Goal: Information Seeking & Learning: Understand process/instructions

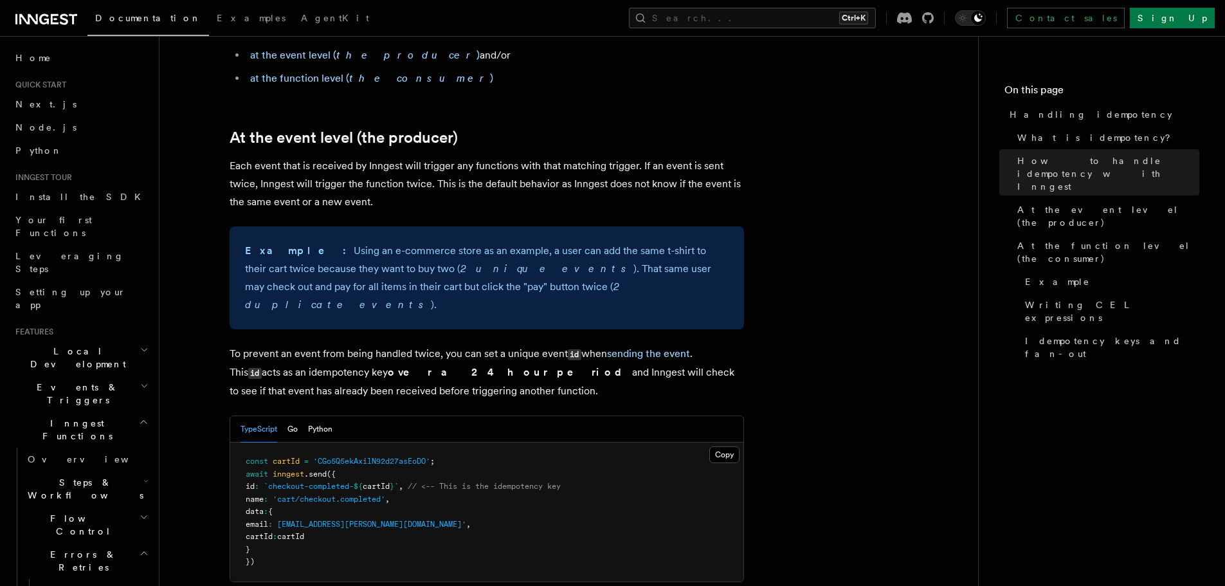
click at [262, 486] on pre "const cartId = 'CGo5Q5ekAxilN92d27asEoDO' ; await inngest .send ({ id : `checko…" at bounding box center [486, 511] width 513 height 139
drag, startPoint x: 262, startPoint y: 486, endPoint x: 327, endPoint y: 484, distance: 65.6
click at [326, 484] on pre "const cartId = 'CGo5Q5ekAxilN92d27asEoDO' ; await inngest .send ({ id : `checko…" at bounding box center [486, 511] width 513 height 139
click at [327, 494] on span "'cart/checkout.completed'" at bounding box center [329, 498] width 113 height 9
click at [294, 494] on span "'cart/checkout.completed'" at bounding box center [329, 498] width 113 height 9
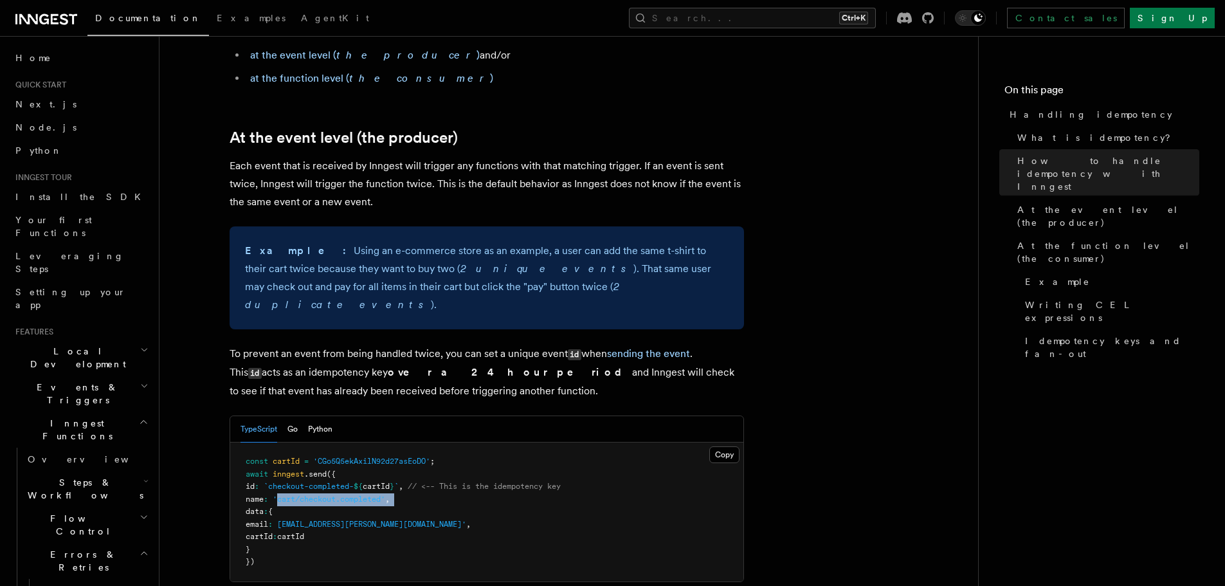
drag, startPoint x: 294, startPoint y: 477, endPoint x: 491, endPoint y: 478, distance: 196.1
click at [489, 478] on pre "const cartId = 'CGo5Q5ekAxilN92d27asEoDO' ; await inngest .send ({ id : `checko…" at bounding box center [486, 511] width 513 height 139
click at [491, 478] on pre "const cartId = 'CGo5Q5ekAxilN92d27asEoDO' ; await inngest .send ({ id : `checko…" at bounding box center [486, 511] width 513 height 139
drag, startPoint x: 491, startPoint y: 478, endPoint x: 415, endPoint y: 472, distance: 75.4
click at [419, 472] on pre "const cartId = 'CGo5Q5ekAxilN92d27asEoDO' ; await inngest .send ({ id : `checko…" at bounding box center [486, 511] width 513 height 139
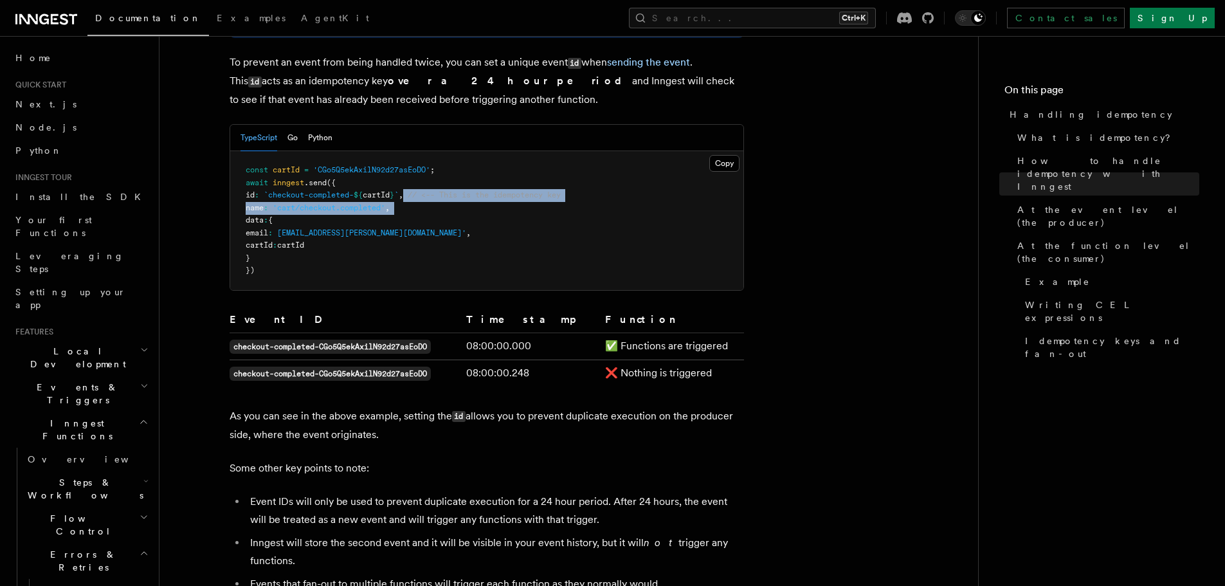
scroll to position [643, 0]
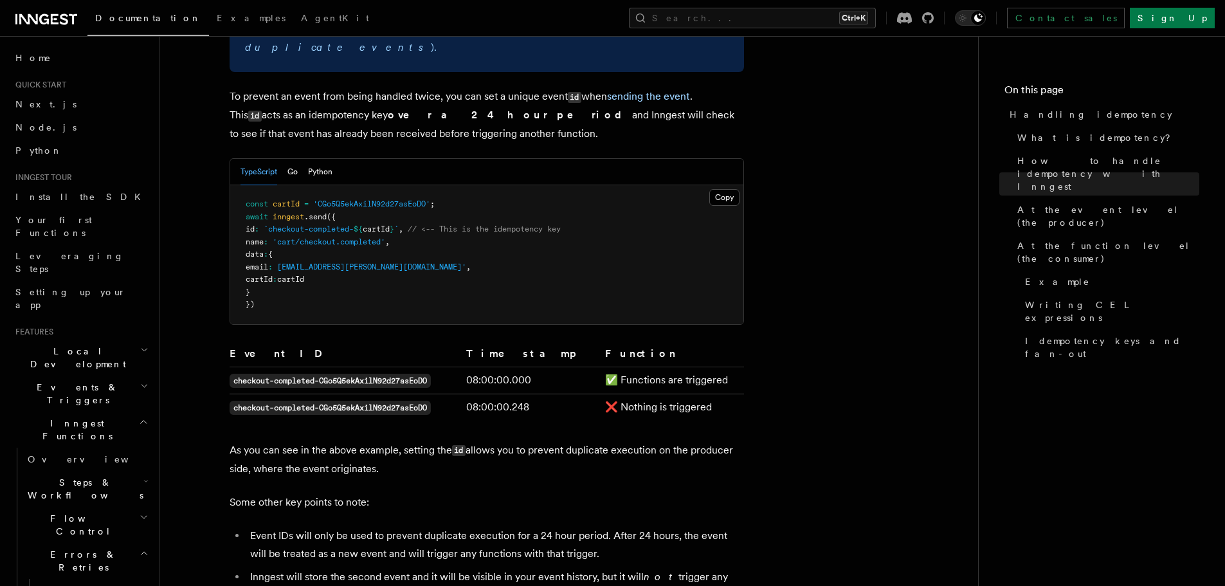
click at [305, 372] on td "checkout-completed-CGo5Q5ekAxilN92d27asEoDO" at bounding box center [345, 379] width 231 height 27
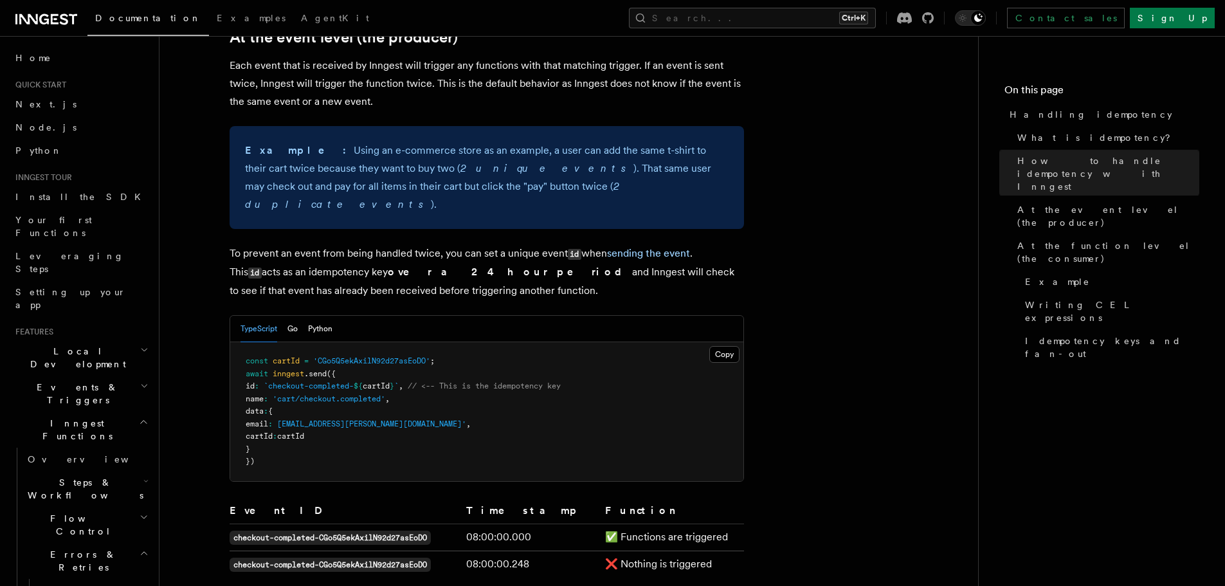
scroll to position [514, 0]
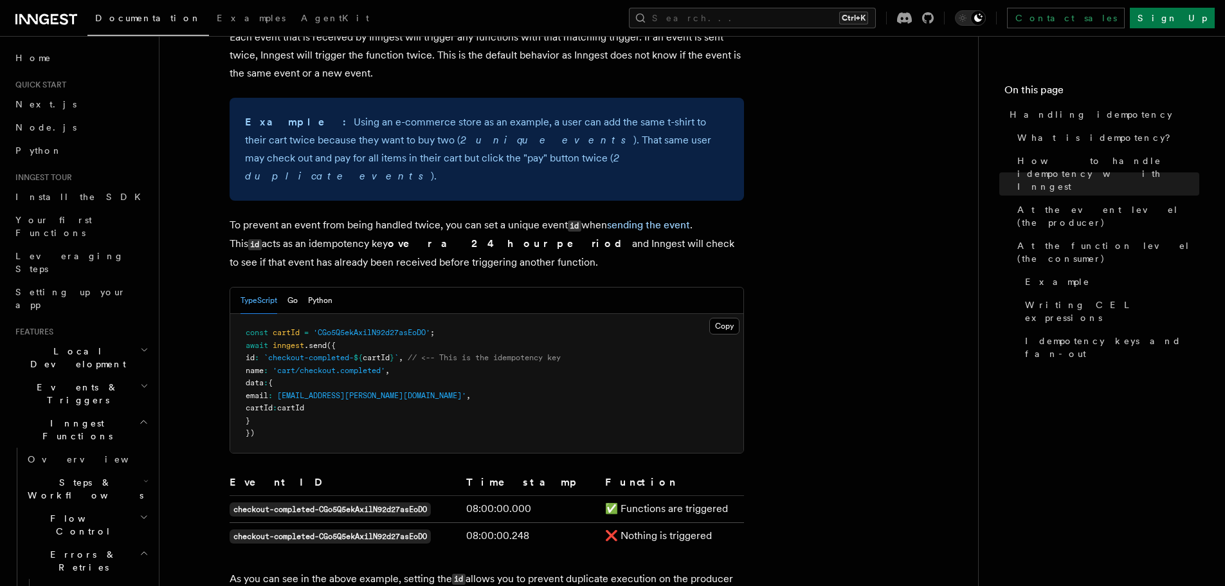
click at [296, 331] on pre "const cartId = 'CGo5Q5ekAxilN92d27asEoDO' ; await inngest .send ({ id : `checko…" at bounding box center [486, 383] width 513 height 139
click at [296, 328] on span "cartId" at bounding box center [286, 332] width 27 height 9
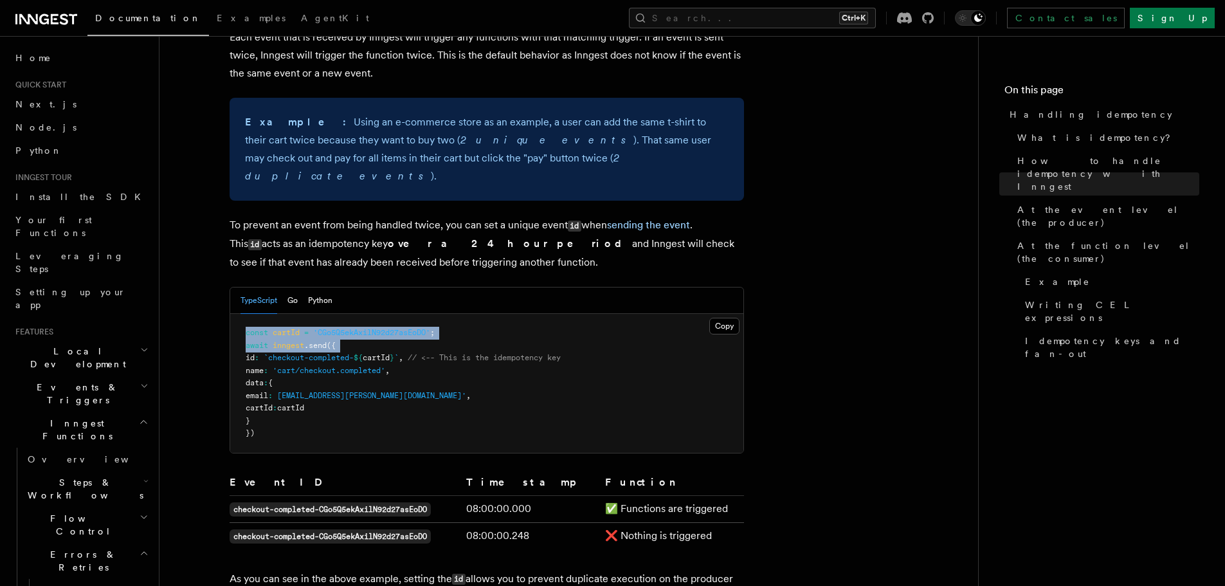
drag, startPoint x: 296, startPoint y: 312, endPoint x: 297, endPoint y: 328, distance: 15.4
click at [297, 328] on code "const cartId = 'CGo5Q5ekAxilN92d27asEoDO' ; await inngest .send ({ id : `checko…" at bounding box center [403, 382] width 315 height 109
click at [297, 341] on span "inngest" at bounding box center [289, 345] width 32 height 9
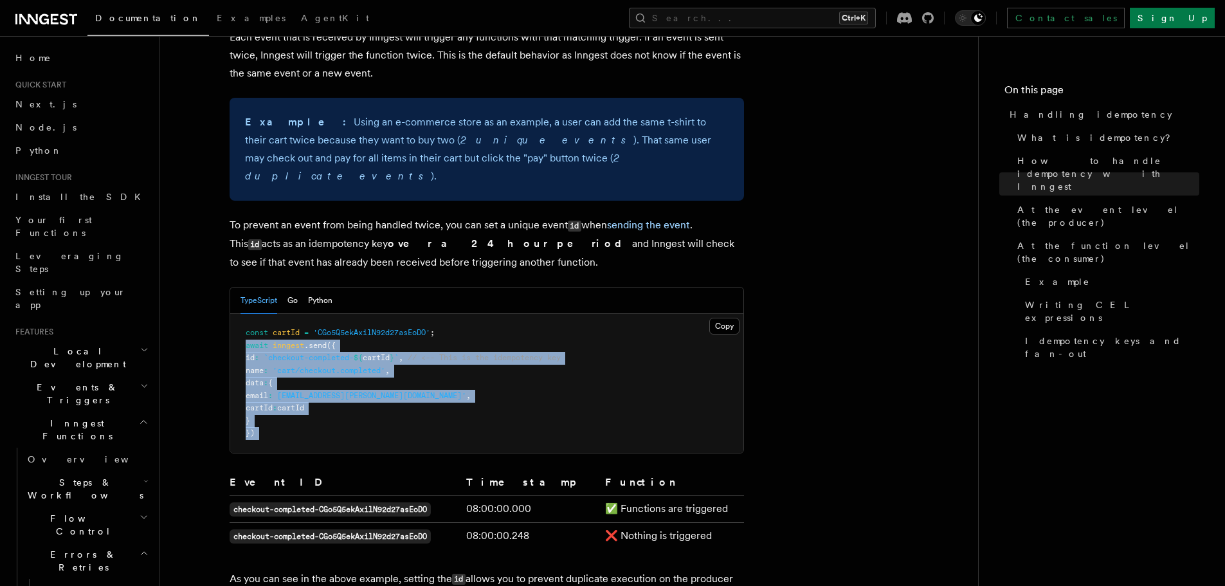
drag, startPoint x: 297, startPoint y: 330, endPoint x: 300, endPoint y: 413, distance: 83.0
click at [300, 413] on pre "const cartId = 'CGo5Q5ekAxilN92d27asEoDO' ; await inngest .send ({ id : `checko…" at bounding box center [486, 383] width 513 height 139
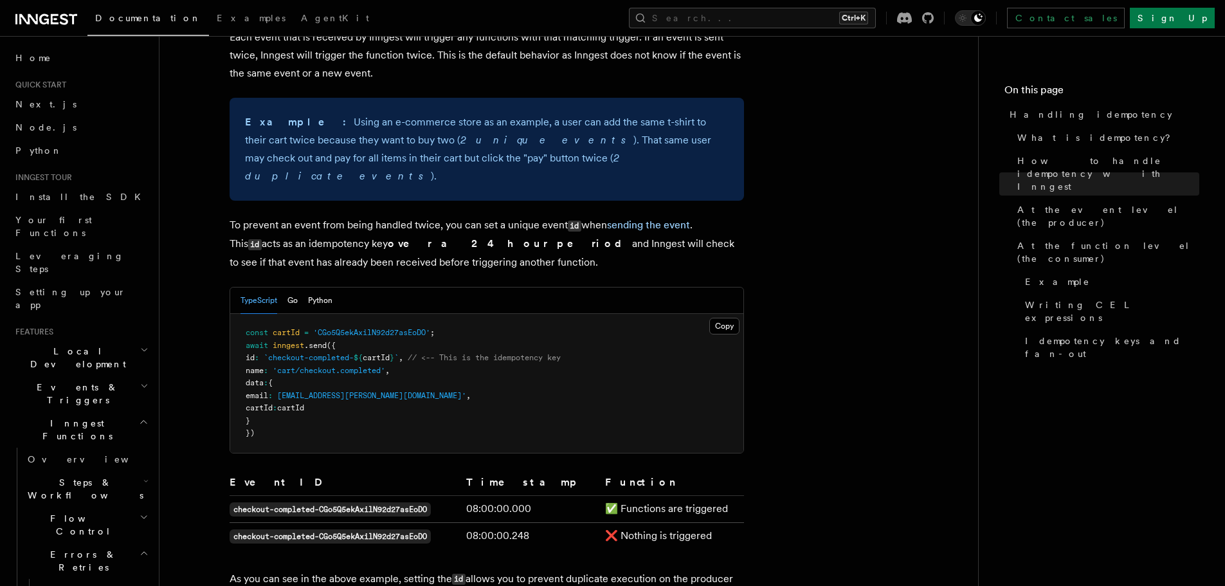
click at [649, 287] on div "TypeScript Go Python" at bounding box center [486, 300] width 513 height 26
